Goal: Register for event/course: Sign up to attend an event or enroll in a course

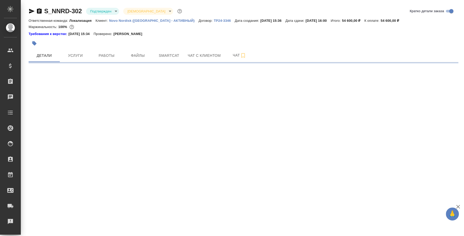
select select "RU"
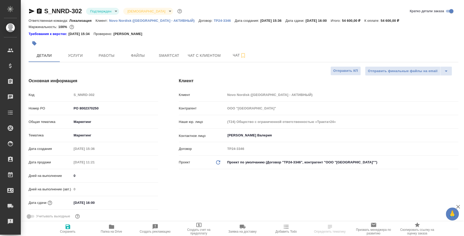
type textarea "x"
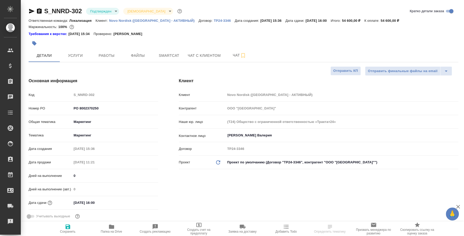
type textarea "x"
type input "[PERSON_NAME] [PERSON_NAME]"
type input "Переверзева [PERSON_NAME]"
type textarea "x"
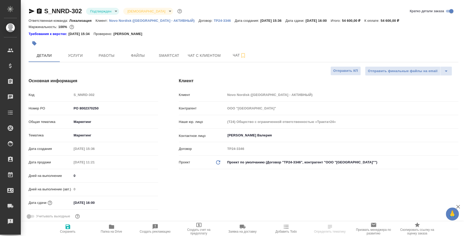
type textarea "x"
select select "RU"
type textarea "x"
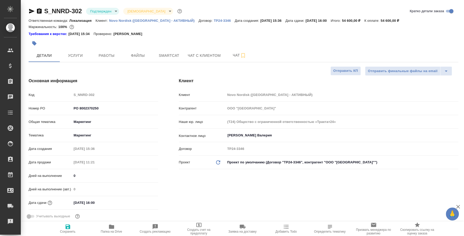
type textarea "x"
click at [248, 51] on button "Чат" at bounding box center [239, 55] width 31 height 13
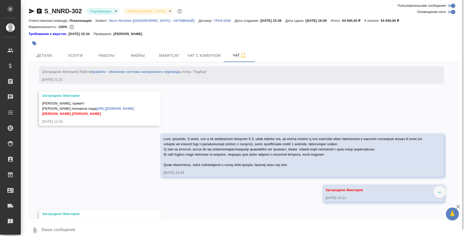
scroll to position [867, 0]
click at [134, 108] on link "[URL][DOMAIN_NAME]" at bounding box center [115, 109] width 38 height 4
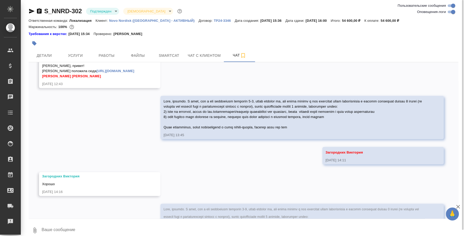
scroll to position [965, 0]
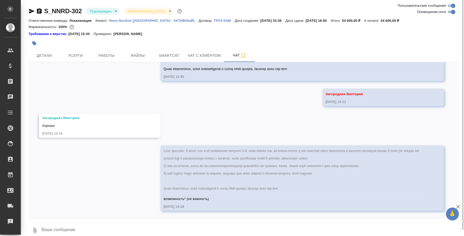
click at [113, 8] on body "🙏 .cls-1 fill:#fff; AWATERA [PERSON_NAME] Спецификации Заказы 0 Чаты Todo Проек…" at bounding box center [232, 118] width 464 height 236
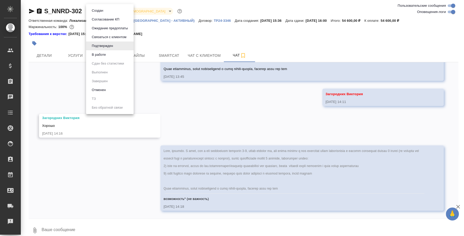
click at [121, 53] on li "В работе" at bounding box center [110, 54] width 48 height 9
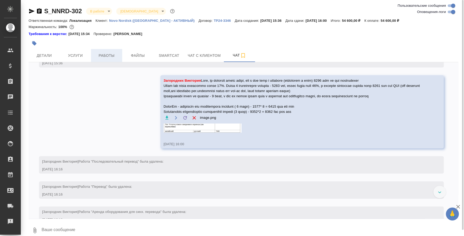
click at [107, 53] on span "Работы" at bounding box center [106, 55] width 25 height 6
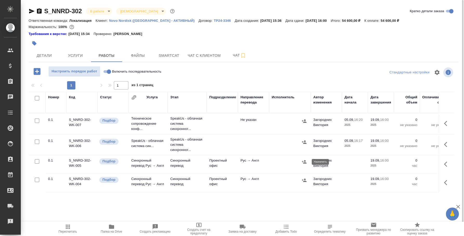
click at [306, 163] on icon "button" at bounding box center [303, 162] width 5 height 5
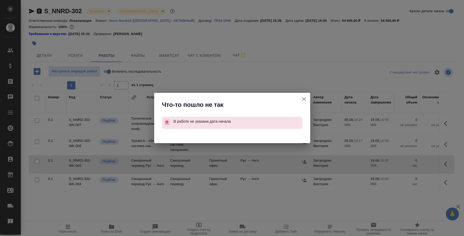
click at [304, 94] on button "Группировать работы по услугам" at bounding box center [304, 99] width 12 height 12
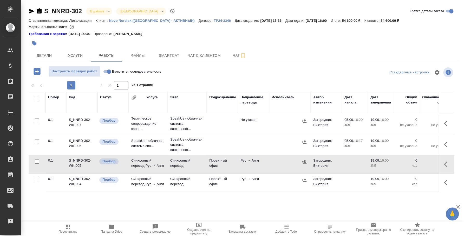
click at [304, 99] on div "Исполнитель" at bounding box center [290, 97] width 36 height 5
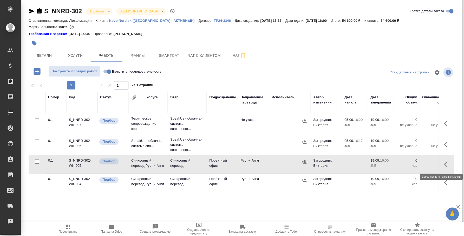
click at [446, 163] on icon "button" at bounding box center [447, 164] width 6 height 6
click at [407, 163] on icon "button" at bounding box center [409, 164] width 6 height 6
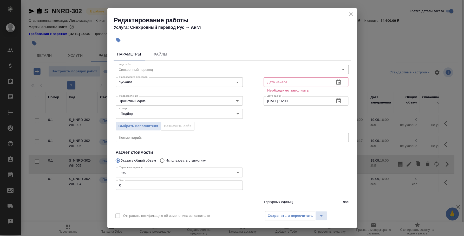
click at [324, 78] on input "text" at bounding box center [297, 81] width 67 height 9
click at [337, 80] on button "button" at bounding box center [338, 82] width 12 height 12
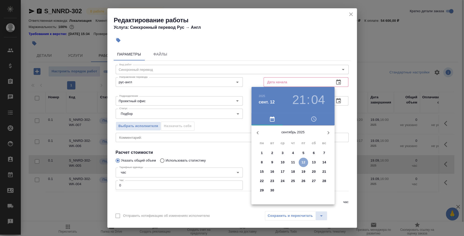
click at [302, 164] on p "12" at bounding box center [303, 162] width 4 height 5
type input "12.09.2025 21:04"
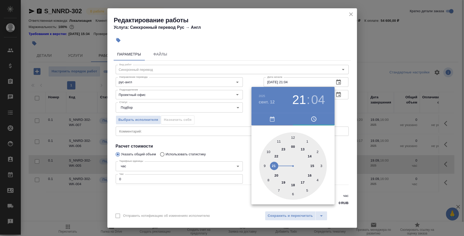
click at [339, 109] on div at bounding box center [232, 118] width 464 height 236
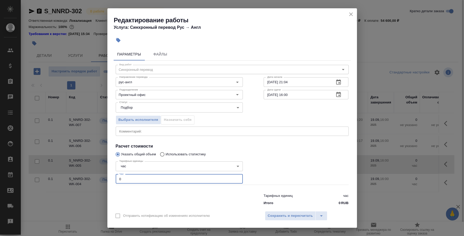
drag, startPoint x: 134, startPoint y: 178, endPoint x: 99, endPoint y: 170, distance: 35.1
click at [99, 170] on div "Редактирование работы Услуга: Синхронный перевод Рус → Англ Параметры Файлы Вид…" at bounding box center [232, 118] width 464 height 236
type input "2"
click at [286, 217] on span "Сохранить и пересчитать" at bounding box center [290, 216] width 45 height 6
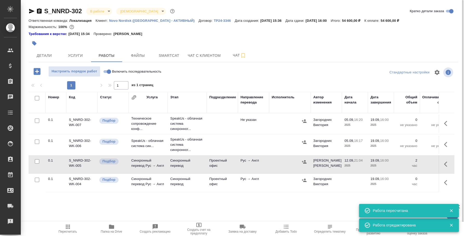
click at [302, 162] on icon "button" at bounding box center [304, 161] width 5 height 3
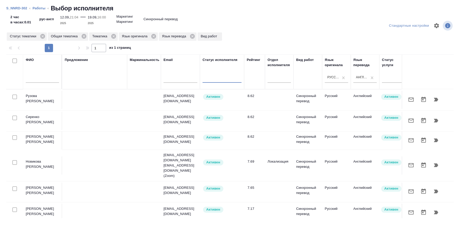
click at [44, 82] on input "text" at bounding box center [42, 79] width 33 height 6
click at [40, 34] on icon at bounding box center [43, 37] width 6 height 6
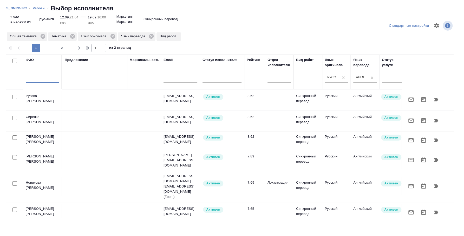
click at [41, 79] on input "text" at bounding box center [42, 79] width 33 height 6
type input "мокин"
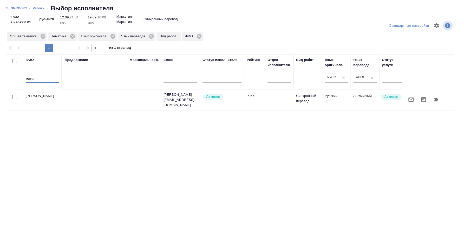
click at [15, 98] on input "checkbox" at bounding box center [14, 97] width 4 height 4
checkbox input "true"
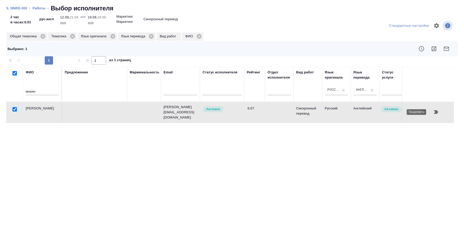
click at [437, 110] on icon "button" at bounding box center [436, 112] width 6 height 6
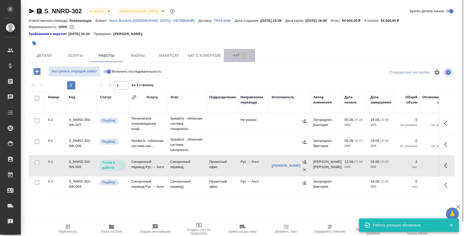
click at [245, 55] on icon "button" at bounding box center [243, 55] width 4 height 5
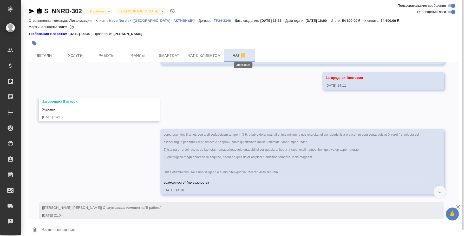
scroll to position [931, 0]
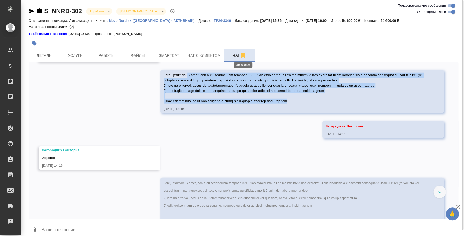
drag, startPoint x: 188, startPoint y: 74, endPoint x: 302, endPoint y: 98, distance: 117.3
click at [302, 98] on div at bounding box center [294, 87] width 262 height 32
copy span "Я вижу, что у них количество спикером 1-2, нужно сказать им, что важно учесть у…"
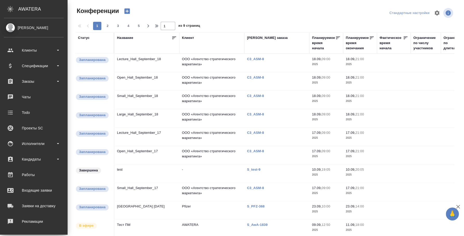
click at [126, 12] on icon "button" at bounding box center [126, 11] width 5 height 5
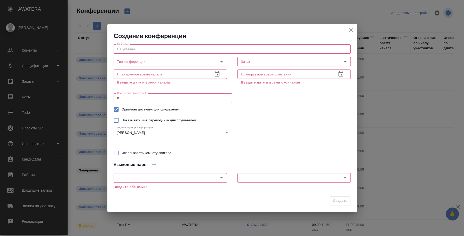
click at [130, 49] on input "text" at bounding box center [232, 48] width 237 height 9
paste input "Capability mapping results"
type input "Capability mapping results"
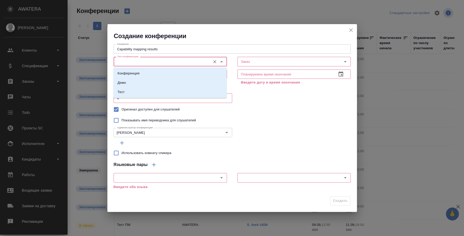
click at [185, 60] on input "Тип конференции" at bounding box center [161, 61] width 93 height 6
click at [167, 72] on li "Конференция" at bounding box center [169, 73] width 113 height 9
type input "Конференция"
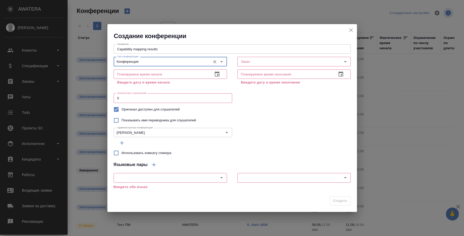
click at [172, 75] on input "text" at bounding box center [161, 74] width 95 height 9
click at [214, 74] on icon "button" at bounding box center [217, 74] width 6 height 6
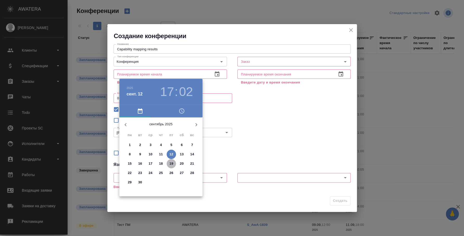
click at [170, 161] on p "19" at bounding box center [171, 163] width 4 height 5
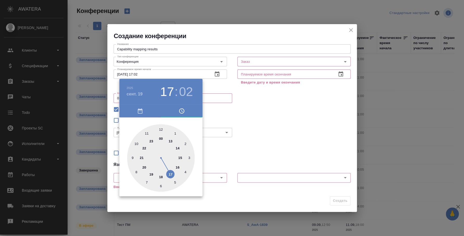
drag, startPoint x: 136, startPoint y: 73, endPoint x: 142, endPoint y: 73, distance: 5.5
click at [142, 73] on div at bounding box center [232, 118] width 464 height 236
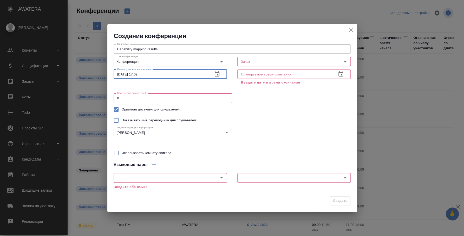
drag, startPoint x: 137, startPoint y: 72, endPoint x: 149, endPoint y: 74, distance: 12.6
click at [149, 74] on input "19.09.2025 17:02" at bounding box center [161, 74] width 95 height 9
click at [140, 75] on input "[DATE] 13:00" at bounding box center [161, 74] width 95 height 9
click at [139, 75] on input "[DATE] 13:00" at bounding box center [161, 74] width 95 height 9
type input "[DATE] 13:00"
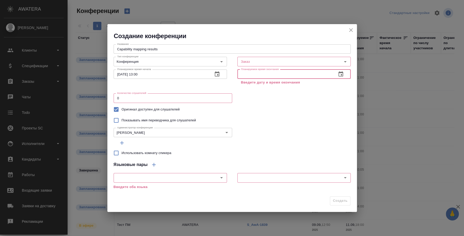
click at [328, 70] on input "text" at bounding box center [284, 74] width 95 height 9
click at [343, 71] on icon "button" at bounding box center [341, 74] width 6 height 6
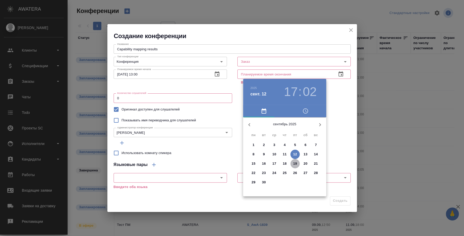
click at [297, 164] on p "19" at bounding box center [295, 163] width 4 height 5
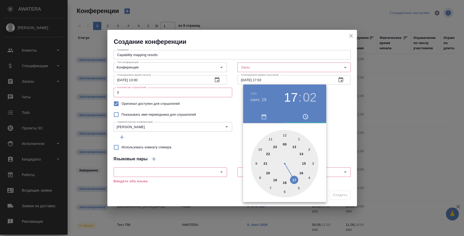
click at [265, 80] on div at bounding box center [232, 118] width 464 height 236
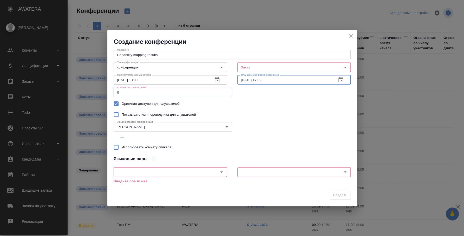
drag, startPoint x: 260, startPoint y: 79, endPoint x: 285, endPoint y: 80, distance: 25.5
click at [285, 80] on input "19.09.2025 17:02" at bounding box center [284, 79] width 95 height 9
click at [327, 71] on div "Заказ" at bounding box center [293, 67] width 113 height 9
type input "[DATE] 15:00"
paste input "S_NNRD-302"
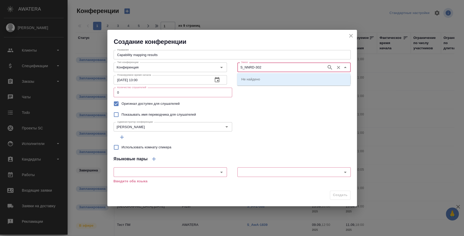
type input "S_NNRD-302"
click at [273, 79] on li "S_NNRD-302" at bounding box center [293, 79] width 113 height 9
type input "S_NNRD-302"
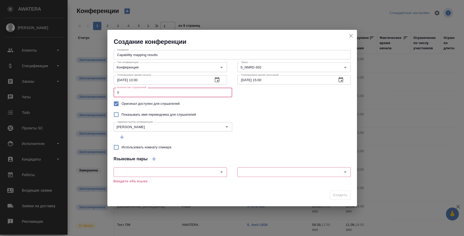
drag, startPoint x: 171, startPoint y: 94, endPoint x: 73, endPoint y: 87, distance: 98.5
click at [73, 87] on div "Создание конференции Название Capability mapping results Название Тип конференц…" at bounding box center [232, 118] width 464 height 236
type input "100"
click at [275, 120] on div "Администратор конференции Федотова Ирина Администратор конференции" at bounding box center [232, 126] width 237 height 12
click at [121, 137] on icon "button" at bounding box center [122, 137] width 6 height 6
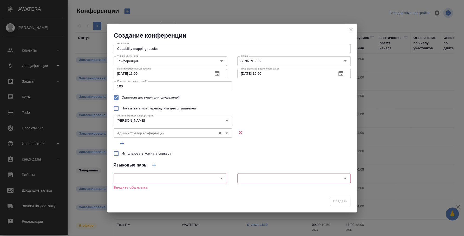
click at [131, 136] on input "Администратор конференции" at bounding box center [164, 133] width 98 height 6
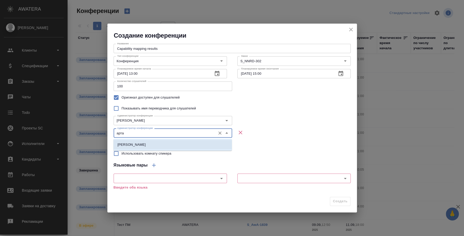
click at [144, 146] on li "[PERSON_NAME]" at bounding box center [172, 144] width 118 height 9
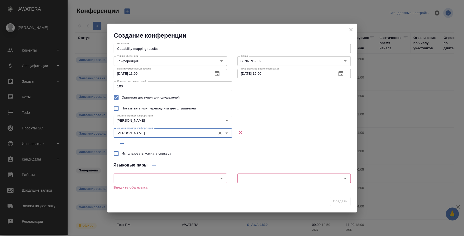
type input "[PERSON_NAME]"
click at [119, 147] on icon "button" at bounding box center [122, 144] width 6 height 6
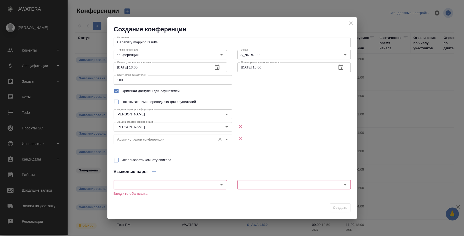
click at [131, 138] on input "Администратор конференции" at bounding box center [164, 139] width 98 height 6
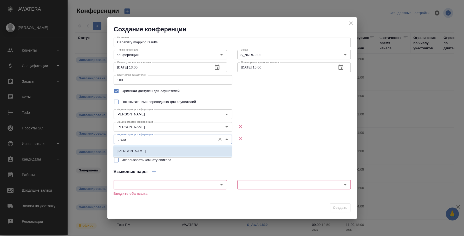
click at [202, 152] on li "[PERSON_NAME]" at bounding box center [172, 151] width 118 height 9
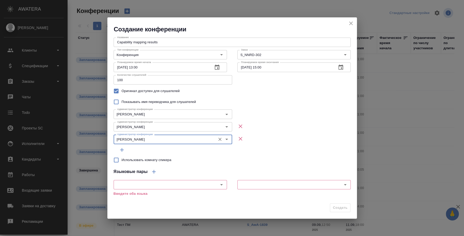
type input "[PERSON_NAME]"
click at [266, 144] on div "Администратор конференции Плеханова Мария Администратор конференции" at bounding box center [232, 139] width 237 height 12
click at [128, 183] on input "text" at bounding box center [161, 185] width 93 height 6
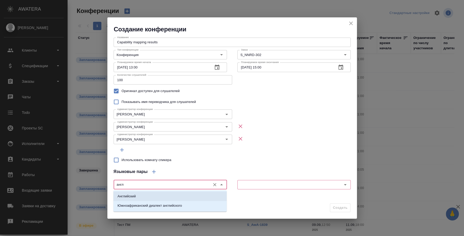
drag, startPoint x: 131, startPoint y: 195, endPoint x: 236, endPoint y: 192, distance: 104.3
click at [132, 195] on p "Английский" at bounding box center [126, 196] width 18 height 5
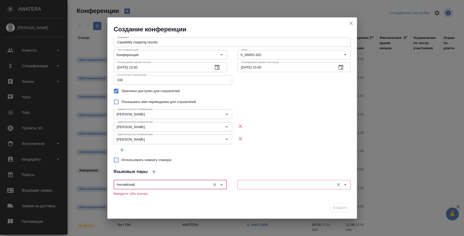
click at [248, 189] on div "​" at bounding box center [293, 184] width 113 height 9
type input "Английский"
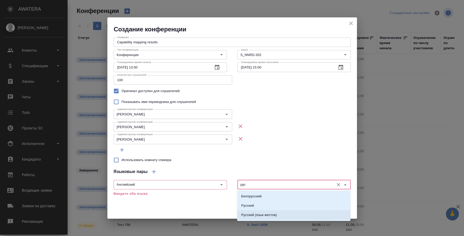
click at [246, 211] on li "Русский (язык жестов)" at bounding box center [293, 215] width 113 height 9
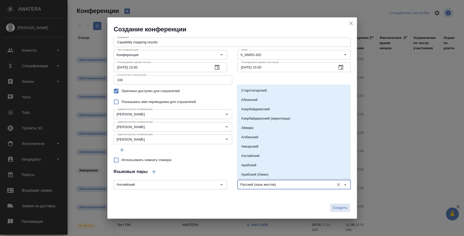
click at [262, 186] on input "Русский (язык жестов)" at bounding box center [285, 185] width 93 height 6
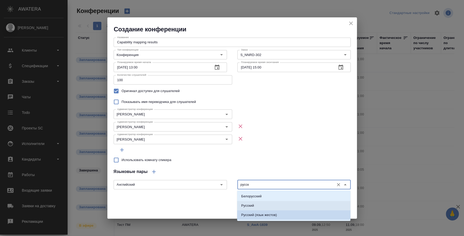
click at [257, 203] on li "Русский" at bounding box center [293, 205] width 113 height 9
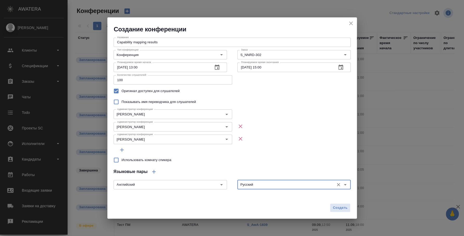
type input "Русский"
click at [295, 154] on div at bounding box center [232, 150] width 237 height 9
click at [340, 207] on span "Создать" at bounding box center [340, 208] width 15 height 6
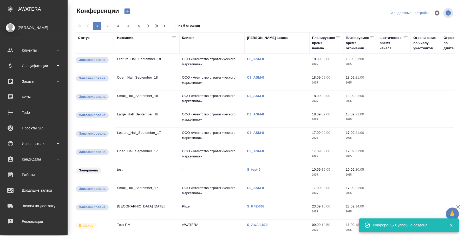
type input "0"
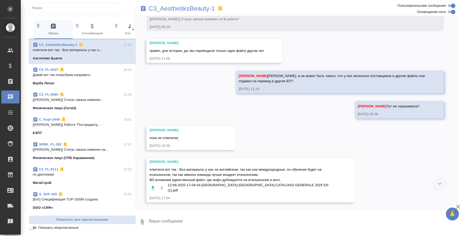
scroll to position [1548, 0]
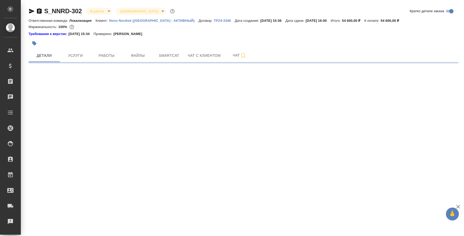
select select "RU"
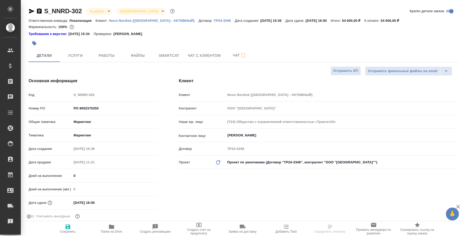
type textarea "x"
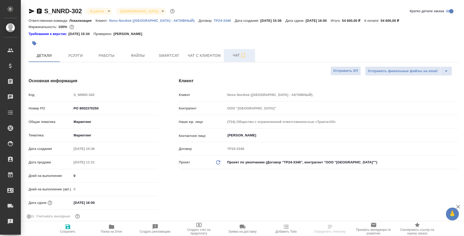
type textarea "x"
click at [239, 59] on button "Чат" at bounding box center [239, 55] width 31 height 13
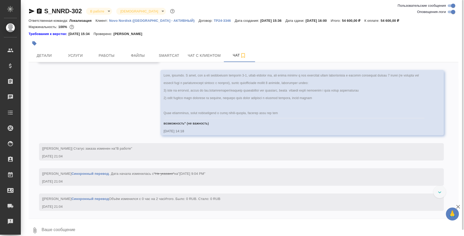
scroll to position [883, 0]
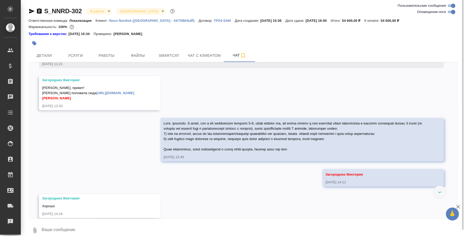
click at [122, 93] on link "[URL][DOMAIN_NAME]" at bounding box center [115, 93] width 38 height 4
click at [113, 93] on link "[URL][DOMAIN_NAME]" at bounding box center [115, 93] width 38 height 4
click at [41, 10] on icon "button" at bounding box center [39, 10] width 5 height 5
click at [31, 10] on icon "button" at bounding box center [31, 11] width 5 height 5
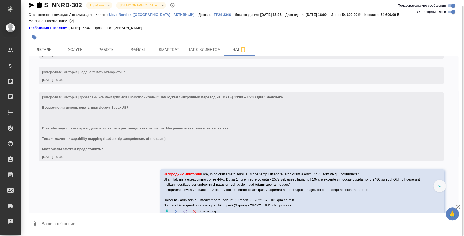
scroll to position [170, 0]
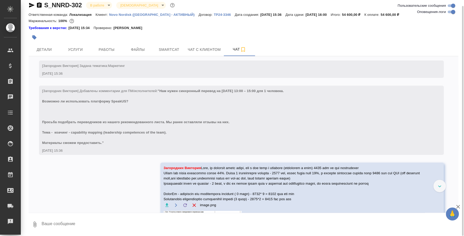
drag, startPoint x: 105, startPoint y: 142, endPoint x: 161, endPoint y: 89, distance: 77.8
click at [161, 89] on div "[Загородних Виктория] Добавлены комментарии для ПМ/исполнителей: "Нам нужен син…" at bounding box center [233, 116] width 383 height 58
copy span ""Нам нужен синхронный перевод на 19 сентября 13:00 – 15:00 для 1 человека. Возм…"
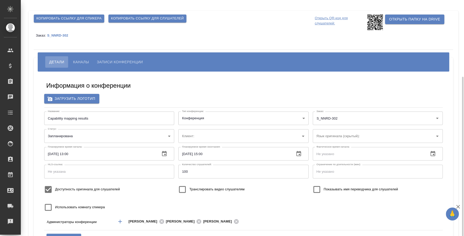
scroll to position [42, 0]
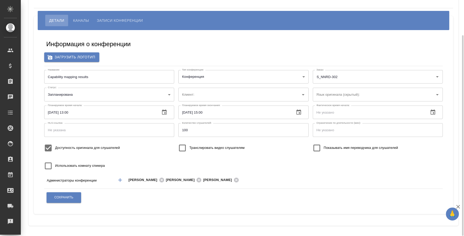
type input "Novo Nordisk ([GEOGRAPHIC_DATA] - АКТИВНЫЙ)"
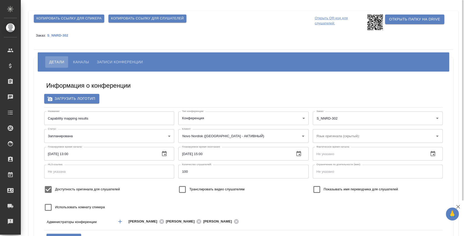
click at [77, 61] on span "Каналы" at bounding box center [81, 62] width 16 height 6
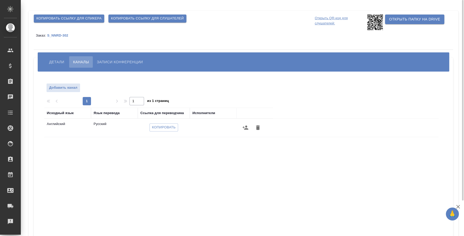
click at [245, 128] on icon "button" at bounding box center [245, 128] width 6 height 6
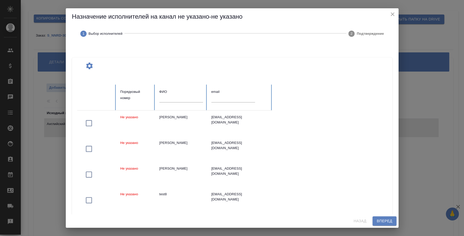
click at [177, 99] on input "text" at bounding box center [181, 98] width 44 height 7
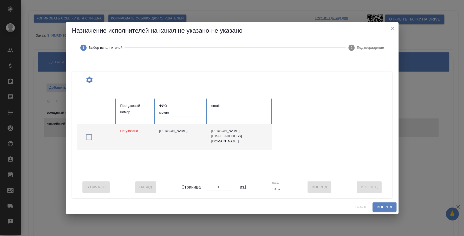
type input "мокин"
click at [85, 136] on icon "button" at bounding box center [89, 137] width 8 height 8
click at [390, 209] on span "Вперед" at bounding box center [384, 207] width 15 height 6
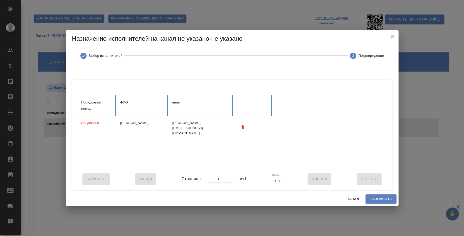
click at [383, 201] on span "Назначить" at bounding box center [381, 199] width 23 height 6
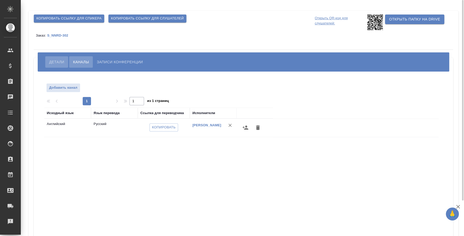
click at [59, 65] on span "Детали" at bounding box center [56, 62] width 15 height 6
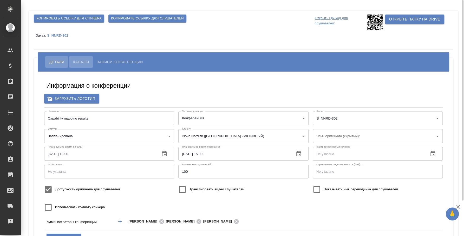
click at [83, 58] on button "Каналы" at bounding box center [81, 61] width 24 height 11
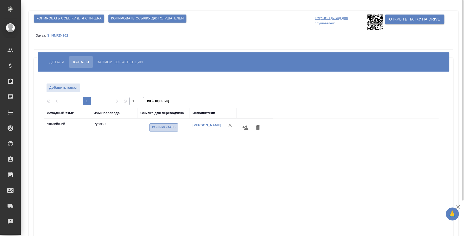
click at [161, 127] on span "Копировать" at bounding box center [164, 128] width 24 height 6
